Goal: Find contact information: Find contact information

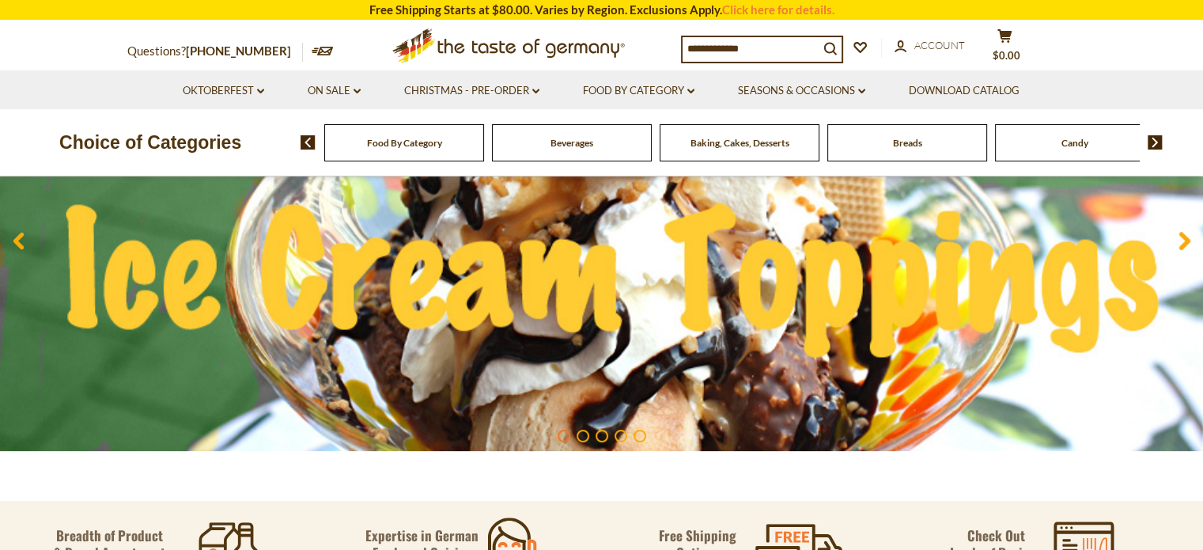
click at [576, 148] on span "Beverages" at bounding box center [572, 143] width 43 height 12
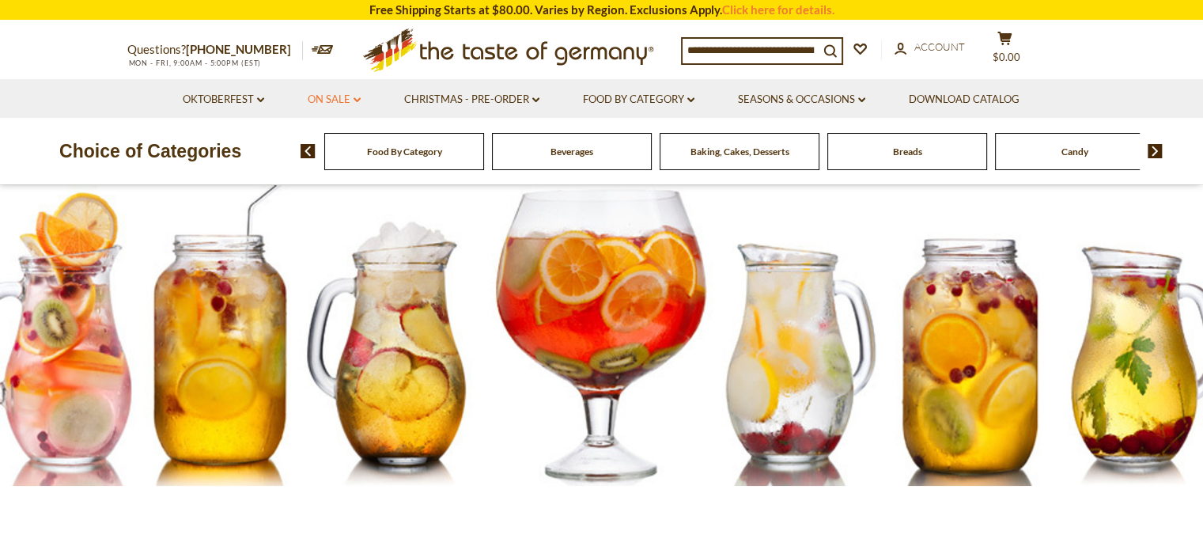
click at [329, 100] on link "On Sale dropdown_arrow" at bounding box center [334, 99] width 53 height 17
click at [312, 50] on icon at bounding box center [323, 49] width 22 height 9
click at [946, 93] on link "Download Catalog" at bounding box center [964, 99] width 111 height 17
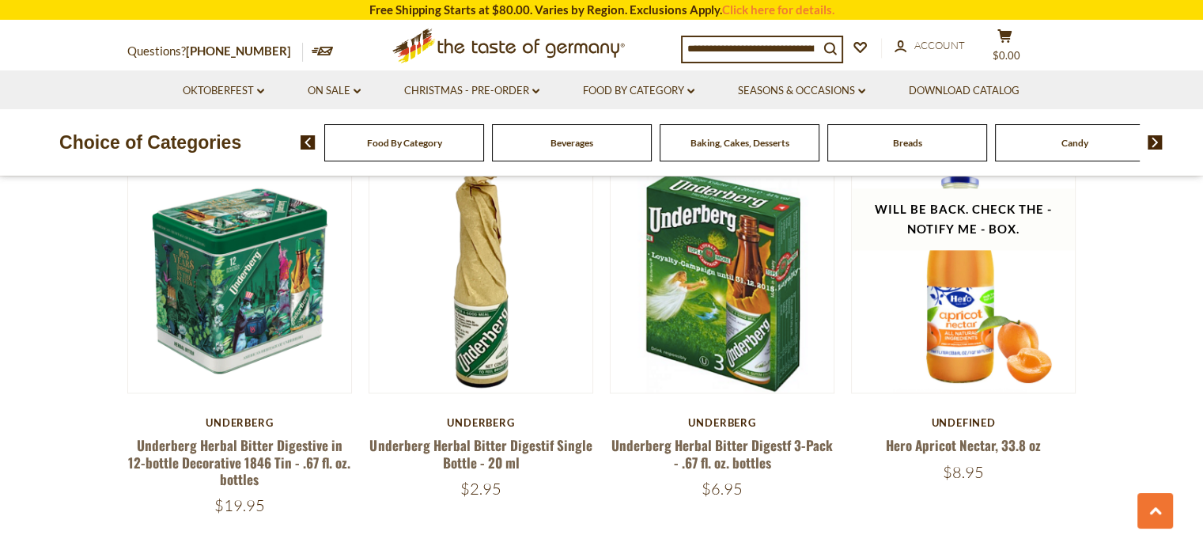
scroll to position [2005, 0]
click at [764, 48] on input at bounding box center [751, 48] width 136 height 22
type input "**********"
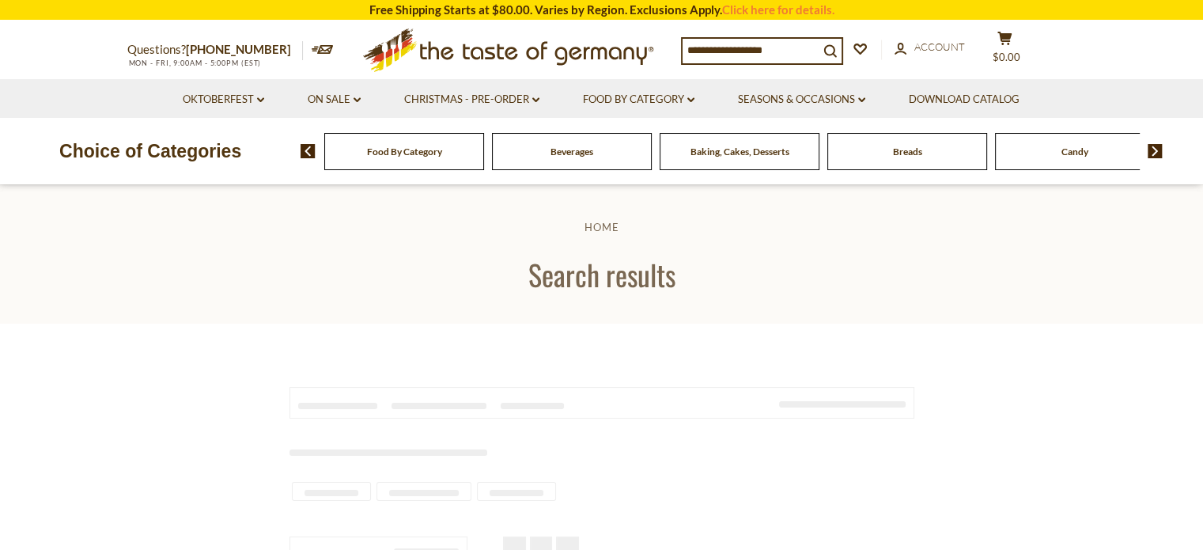
type input "**********"
click at [484, 159] on div "Beverages" at bounding box center [404, 151] width 160 height 37
click at [556, 172] on div "Choice of Categories Food By Category Beverages Baking, Cakes, Desserts Breads …" at bounding box center [601, 151] width 1203 height 66
click at [484, 145] on div "Beverages" at bounding box center [404, 151] width 160 height 37
click at [789, 50] on input "**********" at bounding box center [751, 50] width 136 height 22
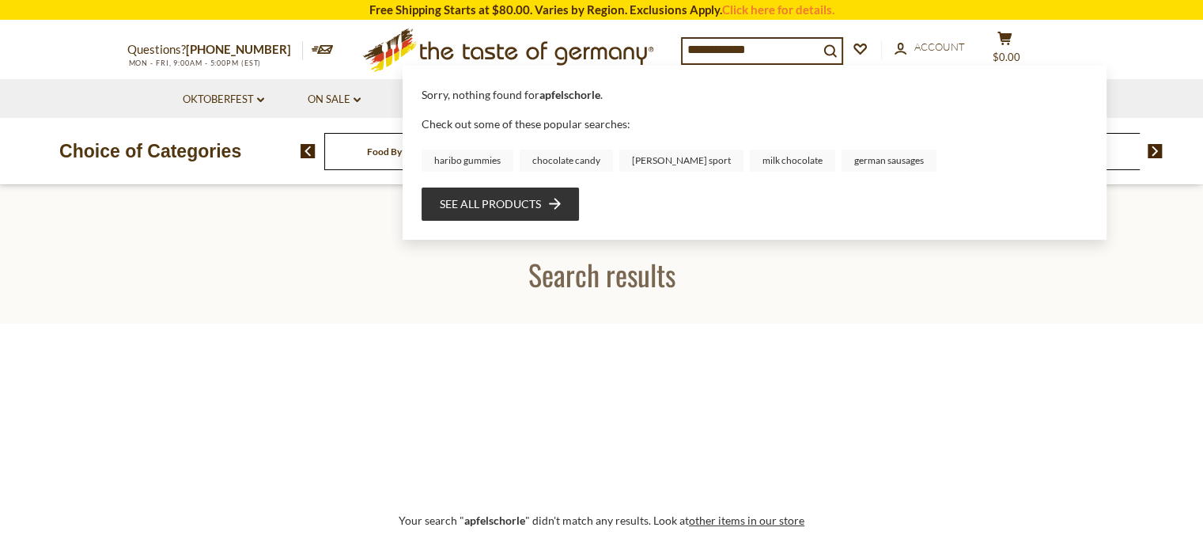
drag, startPoint x: 789, startPoint y: 50, endPoint x: 619, endPoint y: 78, distance: 172.4
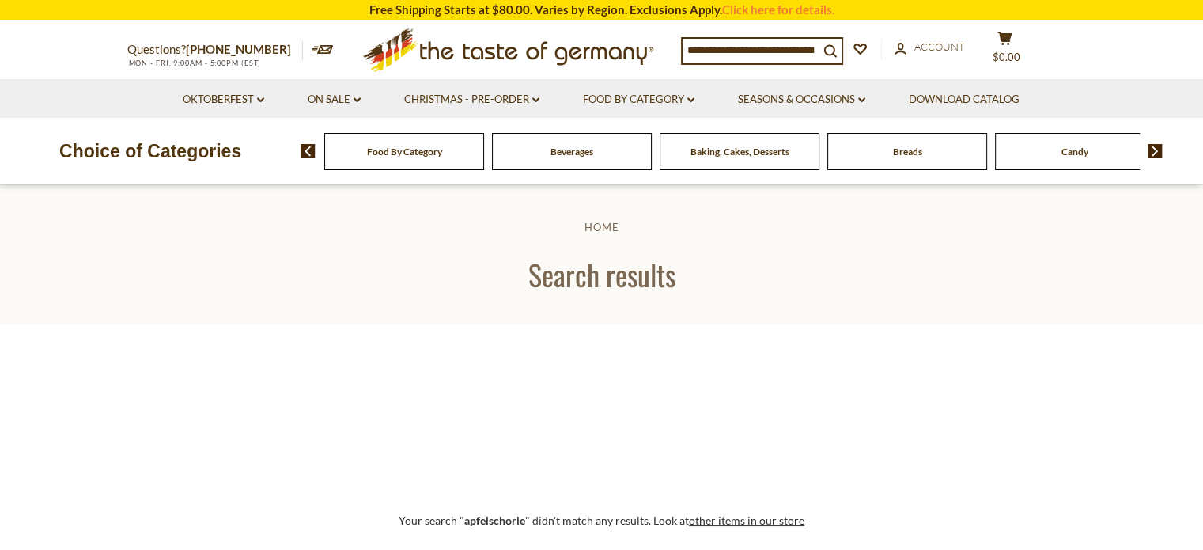
click at [580, 147] on span "Beverages" at bounding box center [572, 152] width 43 height 12
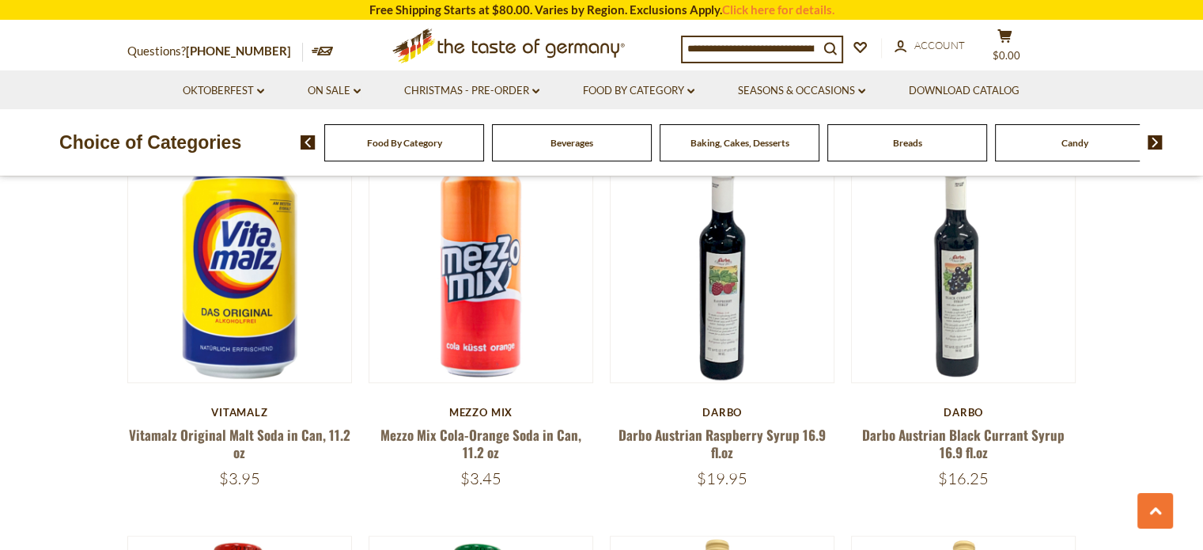
scroll to position [1261, 0]
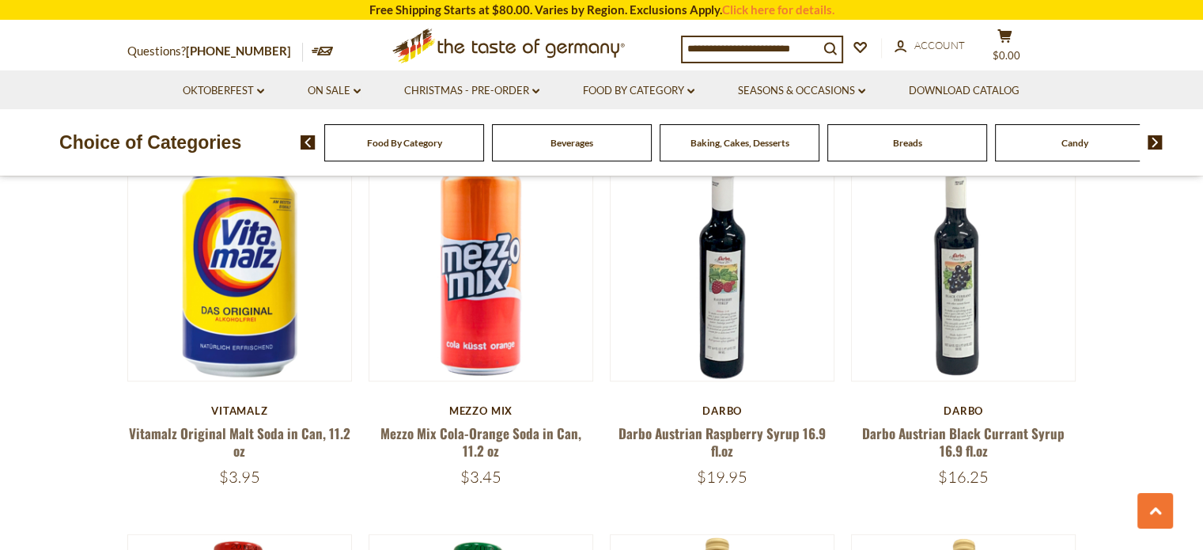
drag, startPoint x: 585, startPoint y: 342, endPoint x: 582, endPoint y: 474, distance: 132.1
click at [582, 474] on div "$3.45" at bounding box center [481, 477] width 225 height 20
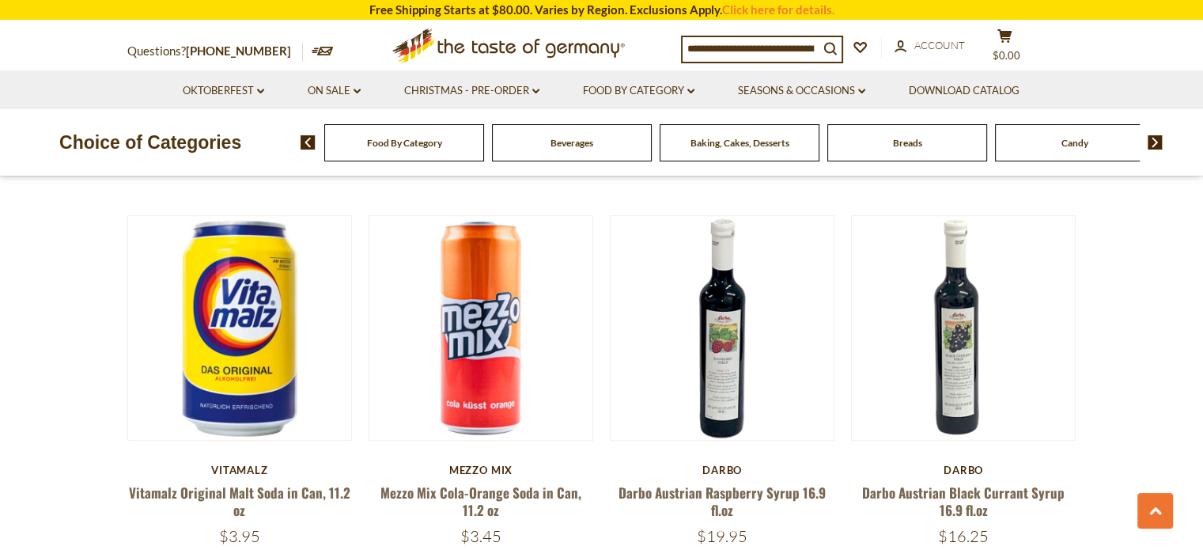
scroll to position [1186, 0]
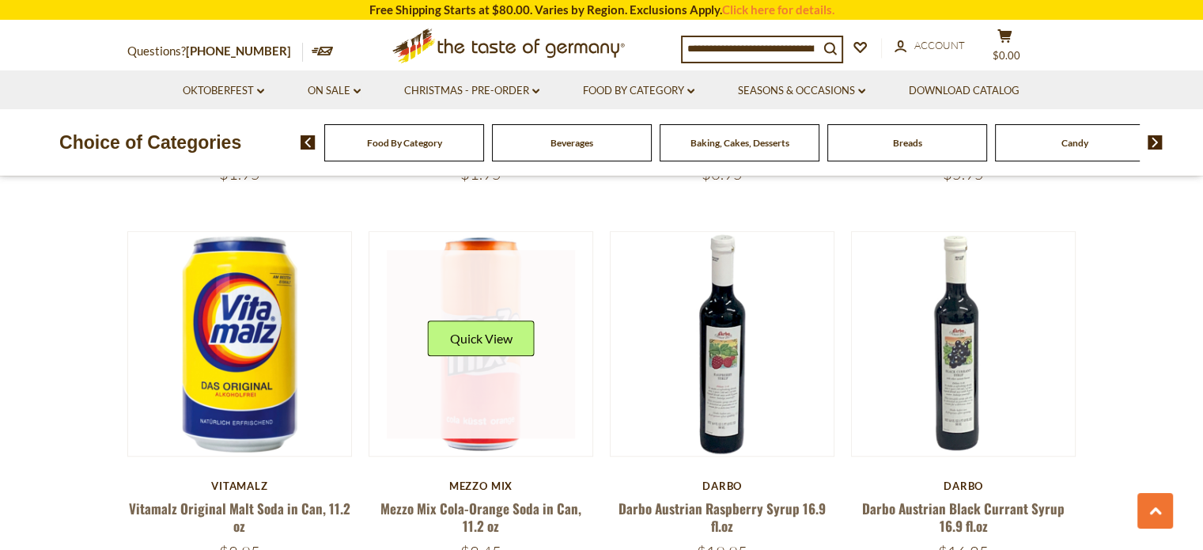
click at [494, 399] on link at bounding box center [481, 344] width 188 height 188
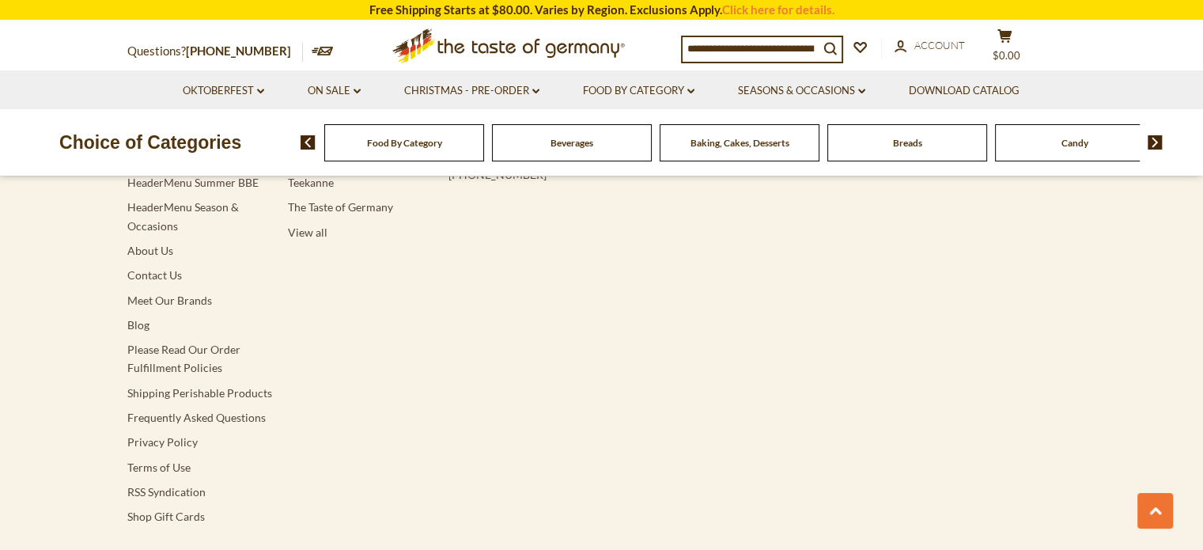
scroll to position [2952, 0]
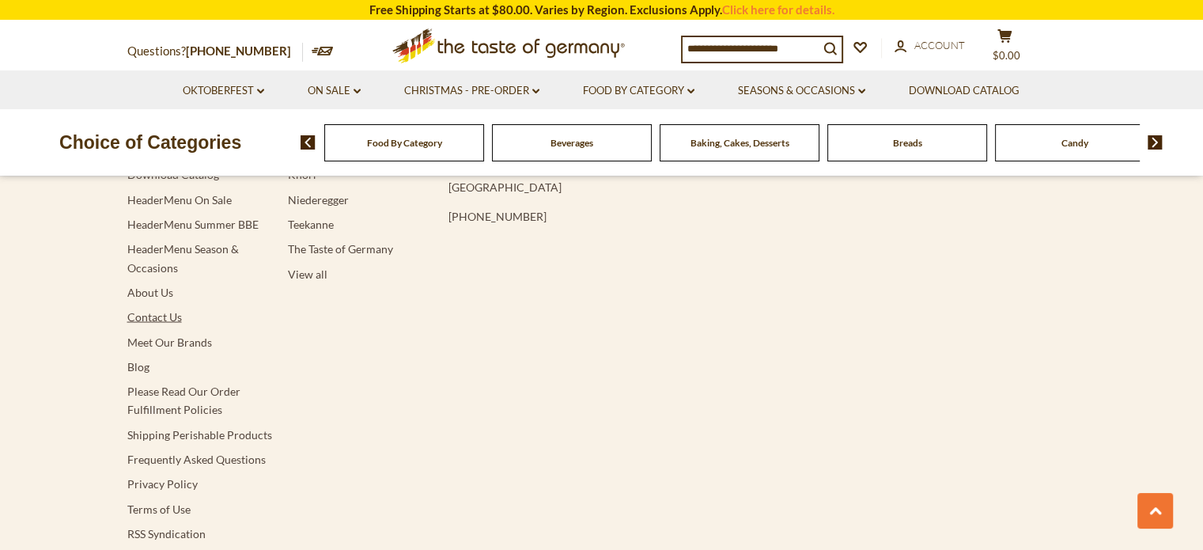
click at [140, 309] on link "Contact Us" at bounding box center [154, 315] width 55 height 13
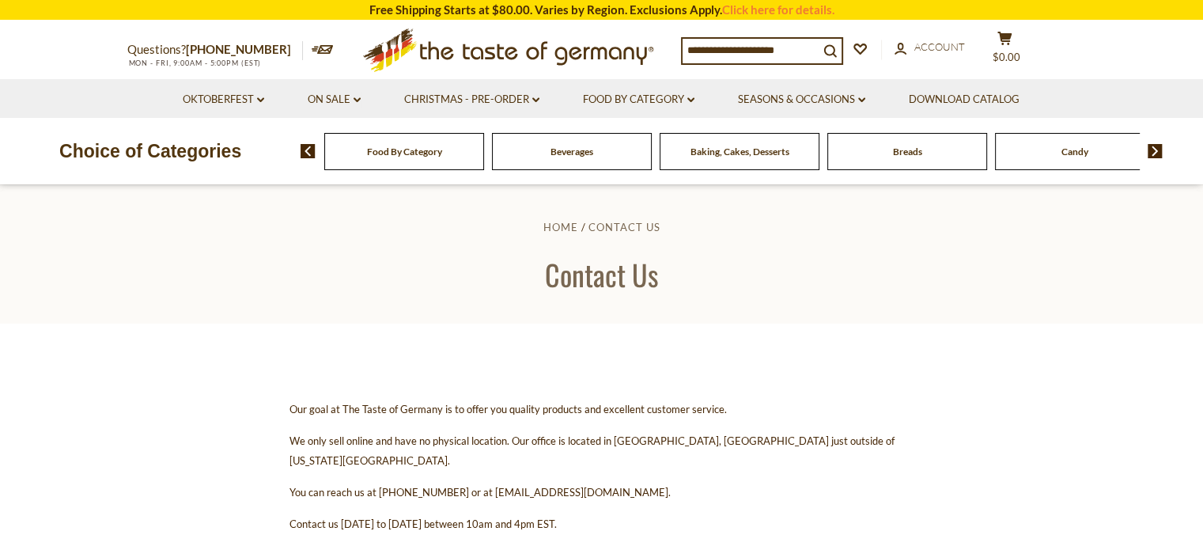
scroll to position [104, 0]
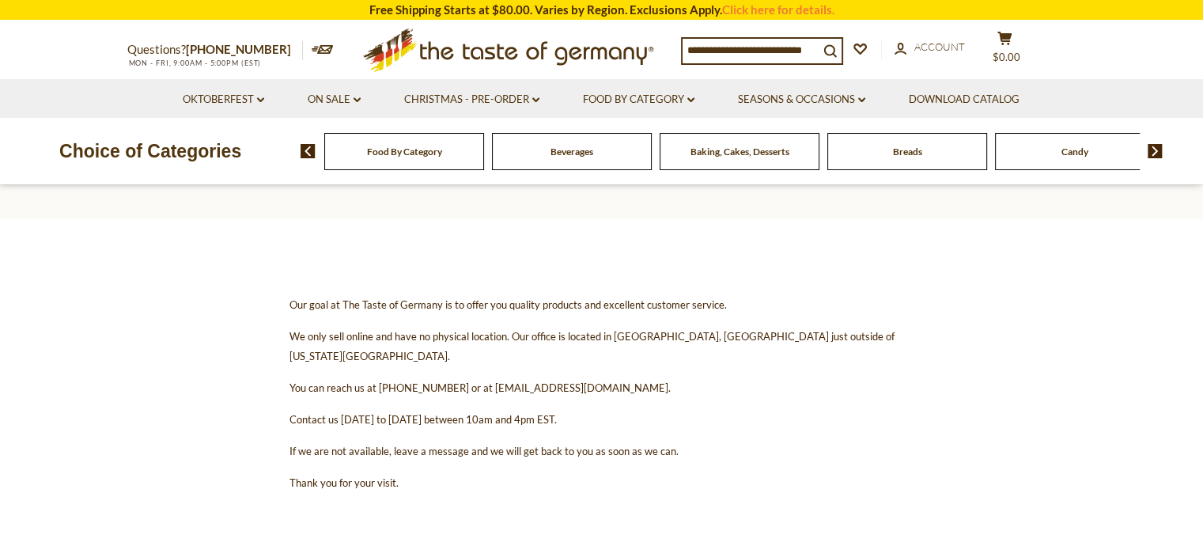
click at [481, 381] on span "You can reach us at [PHONE_NUMBER] or at [EMAIL_ADDRESS][DOMAIN_NAME]." at bounding box center [480, 387] width 381 height 13
drag, startPoint x: 475, startPoint y: 369, endPoint x: 622, endPoint y: 366, distance: 146.4
click at [622, 381] on span "You can reach us at [PHONE_NUMBER] or at [EMAIL_ADDRESS][DOMAIN_NAME]." at bounding box center [480, 387] width 381 height 13
drag, startPoint x: 622, startPoint y: 366, endPoint x: 479, endPoint y: 380, distance: 143.8
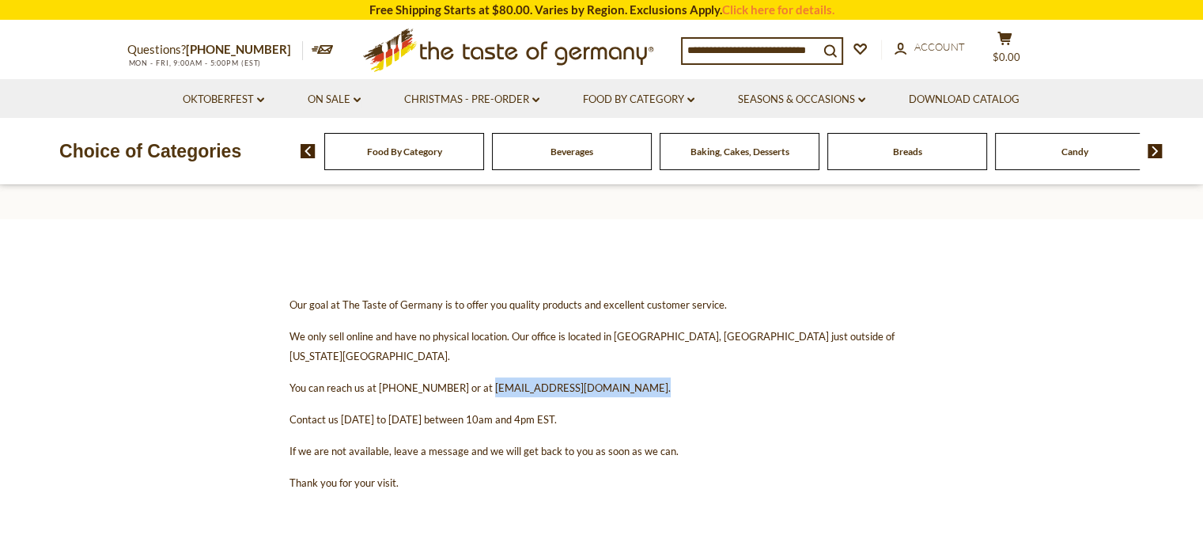
drag, startPoint x: 477, startPoint y: 371, endPoint x: 624, endPoint y: 358, distance: 147.8
click at [624, 377] on p "You can reach us at 1-800-881-6419 or at contact@thetasteofgermany.com." at bounding box center [602, 387] width 625 height 20
copy span "contact@thetasteofgermany.com"
